Goal: Understand process/instructions: Learn how to perform a task or action

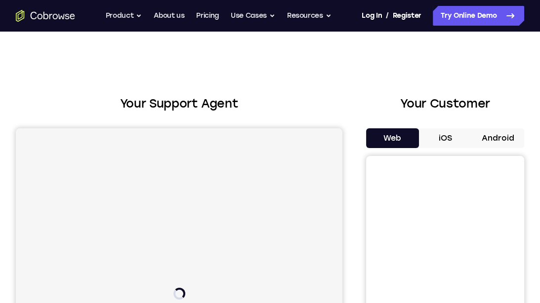
click at [500, 143] on button "Android" at bounding box center [497, 138] width 53 height 20
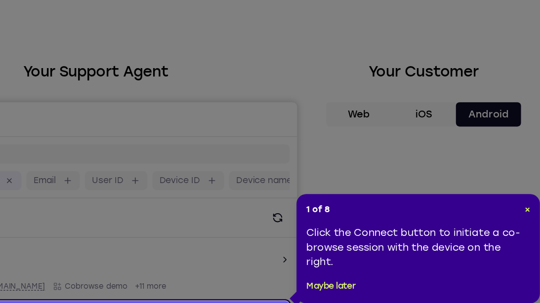
click at [476, 186] on icon at bounding box center [270, 151] width 540 height 303
click at [524, 202] on header "1 of 8 ×" at bounding box center [441, 206] width 182 height 10
click at [537, 206] on div "1 of 8 × Click the Connect button to initiate a co-browse session with the devi…" at bounding box center [441, 237] width 198 height 89
click at [528, 203] on span "×" at bounding box center [529, 206] width 4 height 8
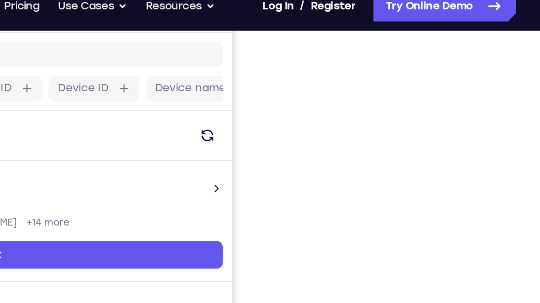
scroll to position [122, 0]
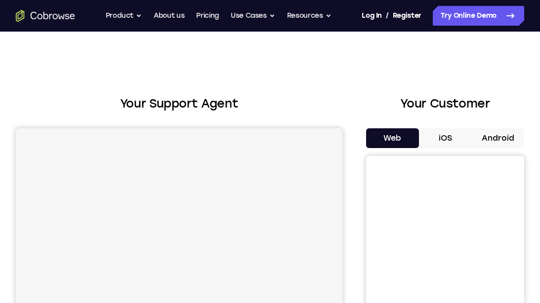
click at [499, 144] on button "Android" at bounding box center [497, 138] width 53 height 20
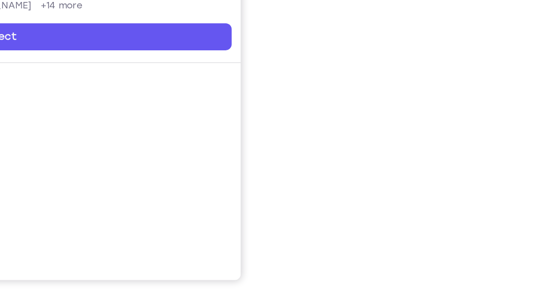
scroll to position [185, 0]
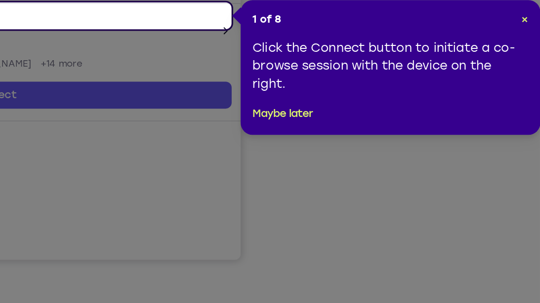
click at [447, 253] on icon at bounding box center [270, 151] width 540 height 303
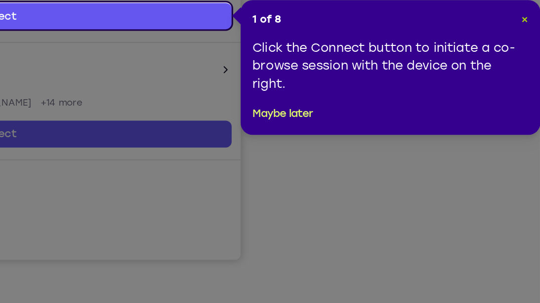
click at [529, 114] on span "×" at bounding box center [530, 116] width 4 height 8
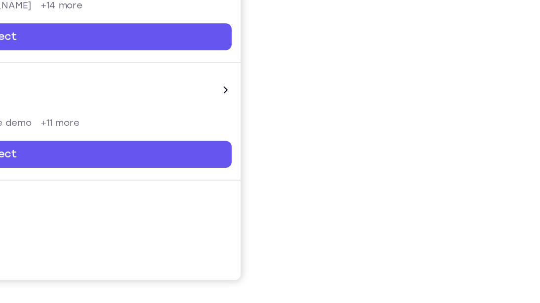
click at [515, 256] on iframe at bounding box center [445, 127] width 141 height 296
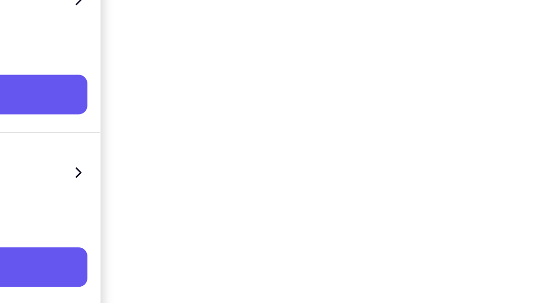
scroll to position [119, 0]
